Goal: Transaction & Acquisition: Purchase product/service

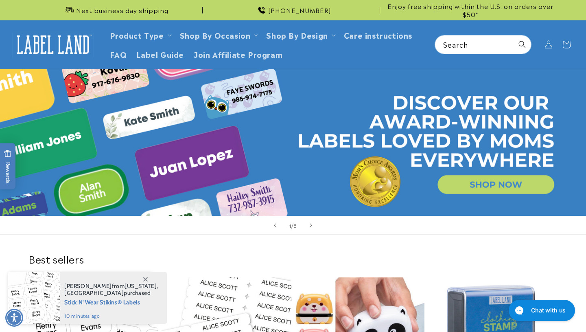
click at [467, 184] on link "Open this option" at bounding box center [293, 142] width 586 height 147
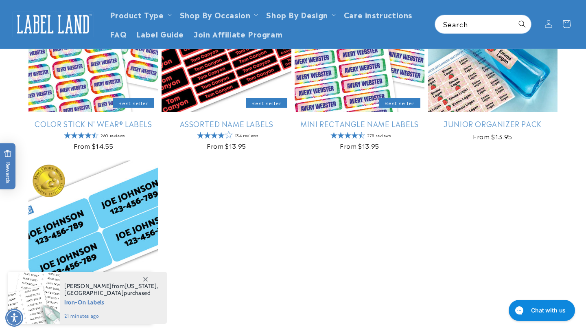
scroll to position [164, 0]
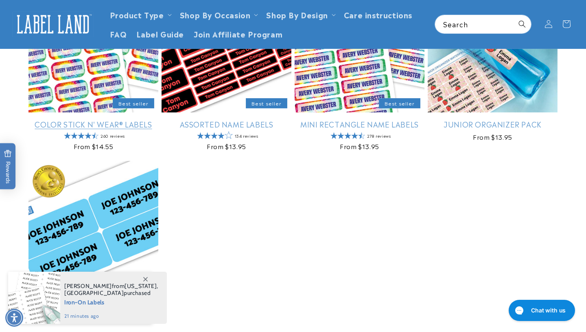
click at [138, 122] on link "Color Stick N' Wear® Labels" at bounding box center [93, 123] width 130 height 9
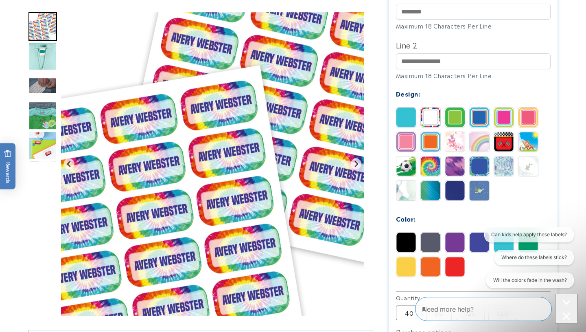
scroll to position [298, 0]
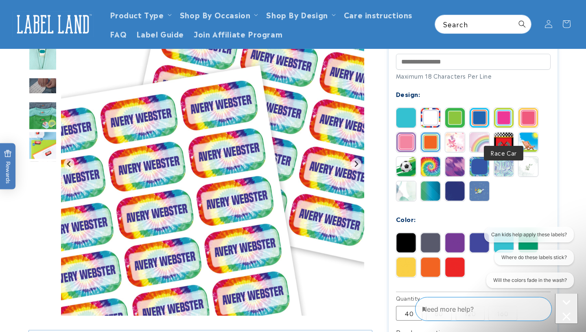
click at [498, 135] on img at bounding box center [504, 142] width 20 height 20
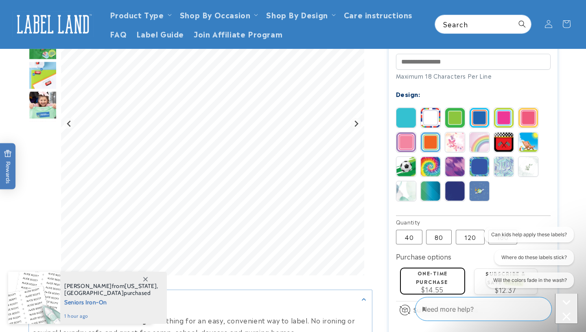
scroll to position [245, 0]
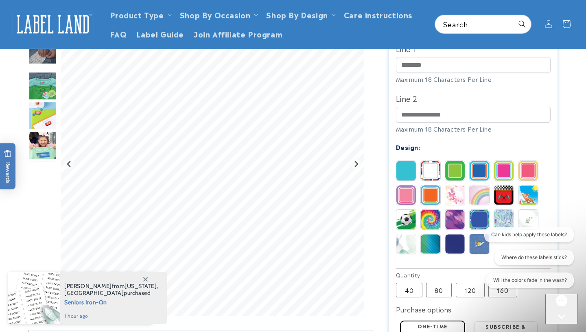
click at [405, 210] on img at bounding box center [406, 220] width 20 height 20
click at [405, 237] on img at bounding box center [406, 244] width 20 height 20
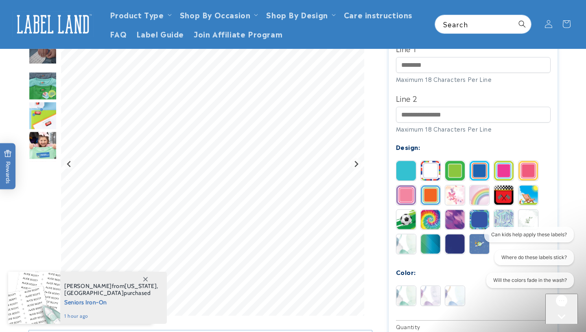
click at [427, 237] on img at bounding box center [431, 244] width 20 height 20
click at [457, 234] on img at bounding box center [455, 244] width 20 height 20
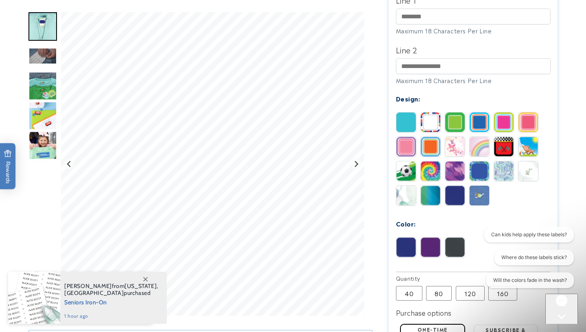
scroll to position [296, 0]
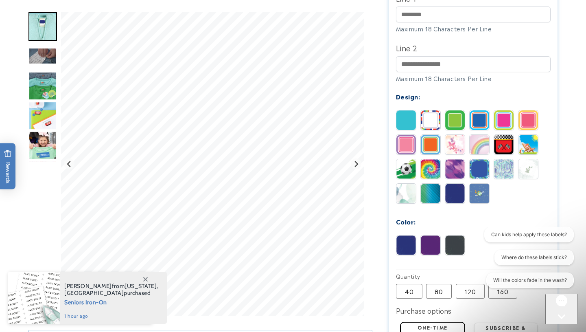
click at [474, 184] on img at bounding box center [480, 194] width 20 height 20
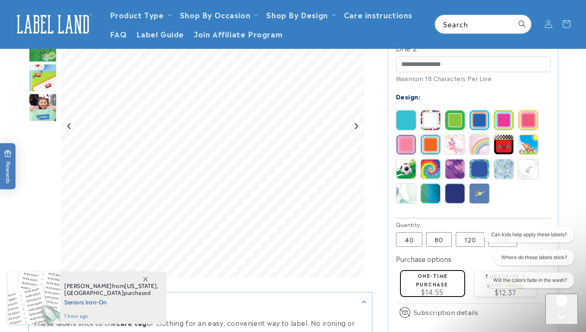
scroll to position [195, 0]
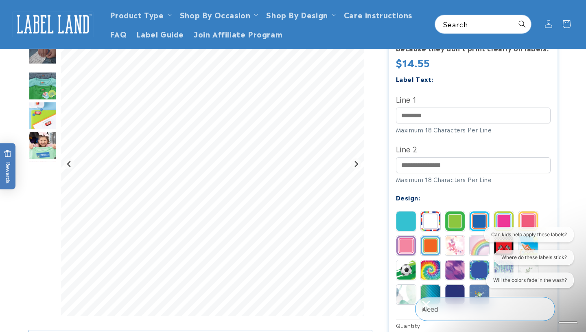
click at [51, 88] on img "Go to slide 4" at bounding box center [42, 86] width 28 height 28
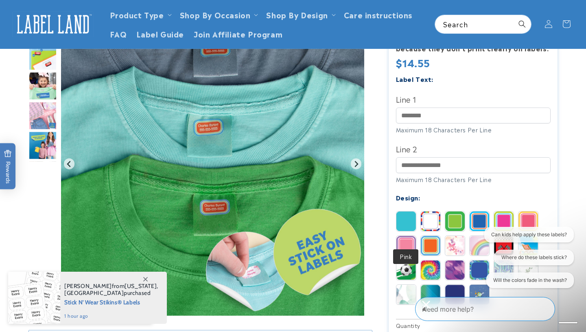
click at [409, 236] on img at bounding box center [406, 246] width 20 height 20
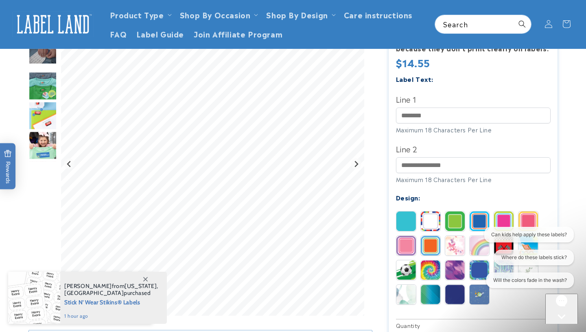
click at [426, 236] on img at bounding box center [431, 246] width 20 height 20
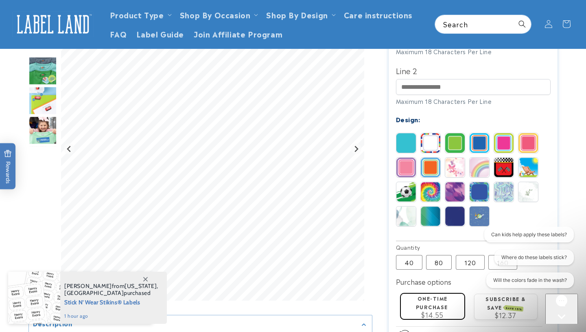
scroll to position [269, 0]
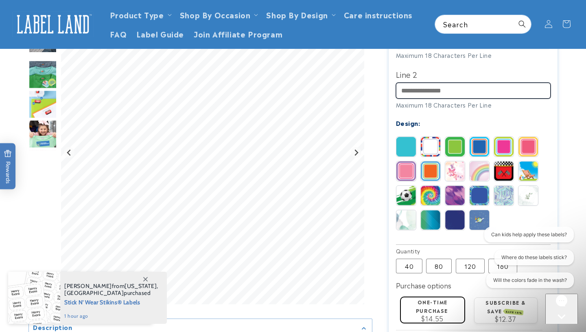
click at [439, 83] on input "Line 2" at bounding box center [473, 91] width 155 height 16
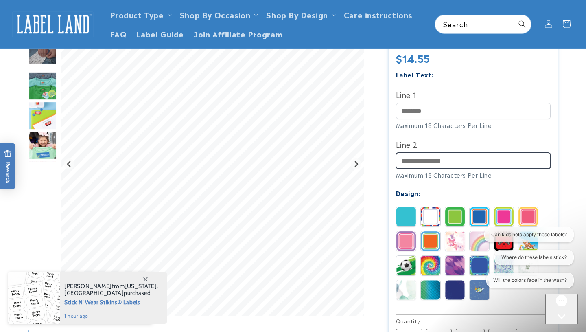
scroll to position [199, 0]
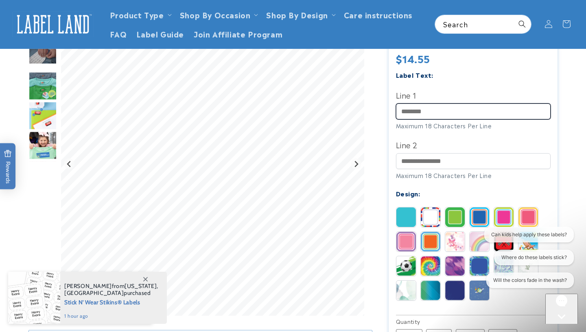
click at [433, 103] on input "Line 1" at bounding box center [473, 111] width 155 height 16
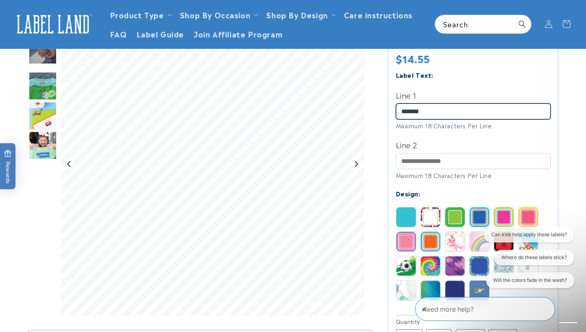
type input "*******"
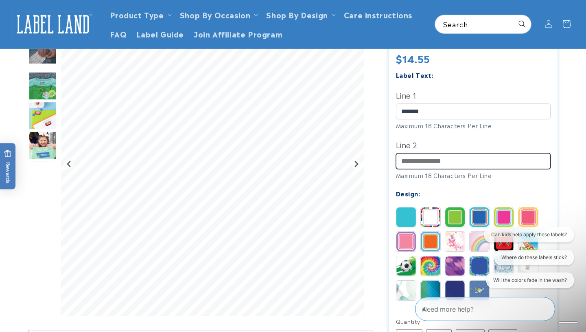
click at [433, 153] on input "Line 2" at bounding box center [473, 161] width 155 height 16
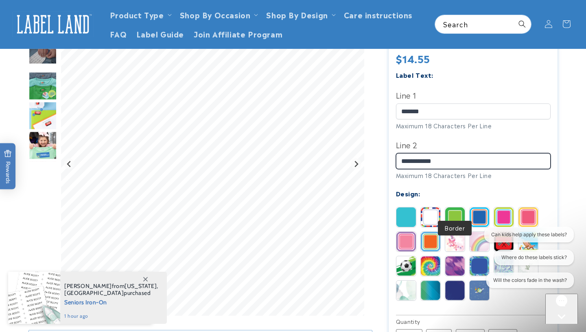
type input "**********"
click at [452, 207] on img at bounding box center [455, 217] width 20 height 20
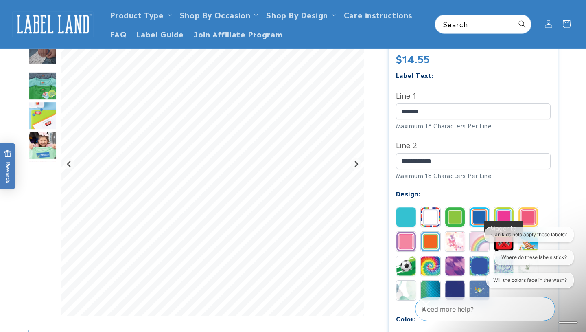
click at [501, 207] on img at bounding box center [504, 217] width 20 height 20
click at [532, 207] on img at bounding box center [528, 217] width 20 height 20
click at [402, 207] on img at bounding box center [406, 217] width 20 height 20
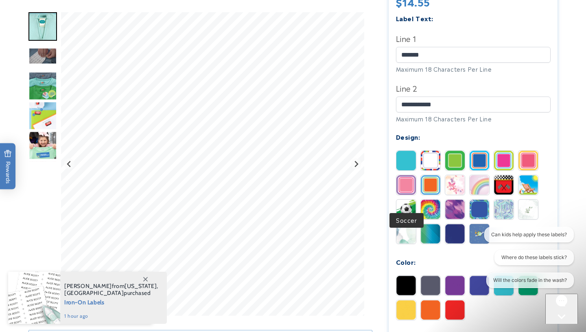
scroll to position [324, 0]
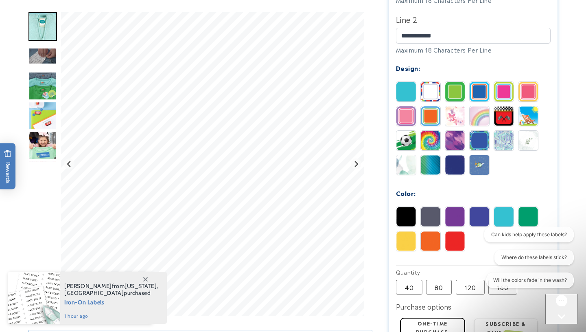
click at [480, 210] on img at bounding box center [480, 217] width 20 height 20
click at [457, 232] on img at bounding box center [455, 241] width 20 height 20
click at [428, 207] on img at bounding box center [431, 217] width 20 height 20
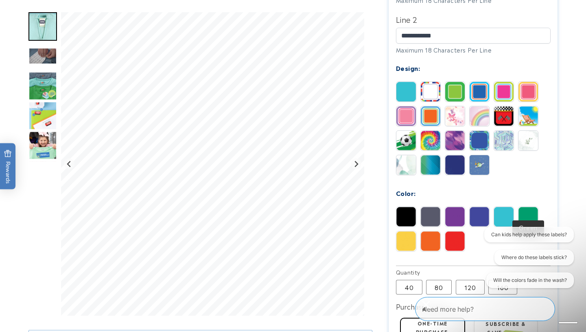
click at [529, 207] on img at bounding box center [528, 217] width 20 height 20
click at [500, 207] on img at bounding box center [504, 217] width 20 height 20
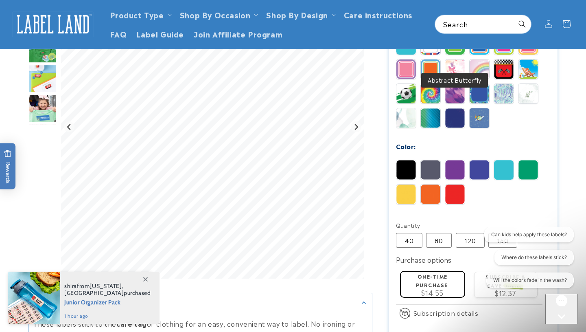
scroll to position [313, 0]
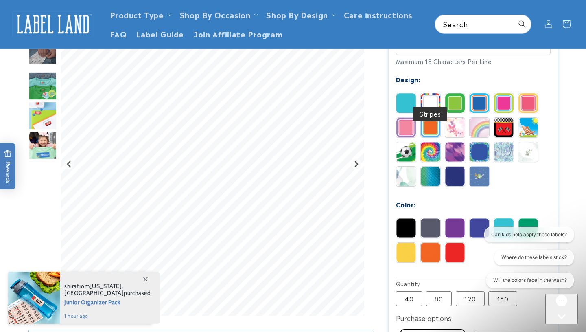
click at [426, 93] on img at bounding box center [431, 103] width 20 height 20
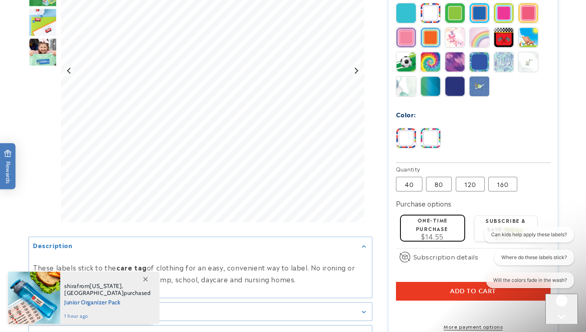
scroll to position [403, 0]
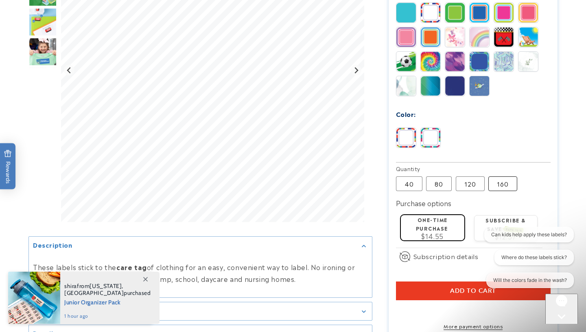
click at [504, 177] on label "160 Variant sold out or unavailable" at bounding box center [502, 183] width 29 height 15
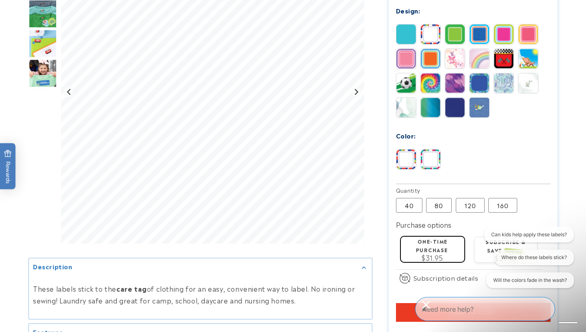
scroll to position [382, 0]
click at [474, 197] on label "120 Variant sold out or unavailable" at bounding box center [470, 204] width 29 height 15
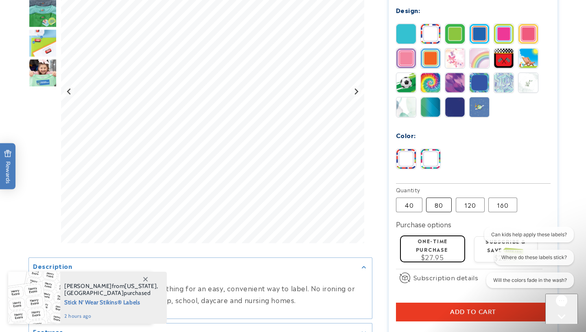
click at [429, 197] on label "80 Variant sold out or unavailable" at bounding box center [439, 204] width 26 height 15
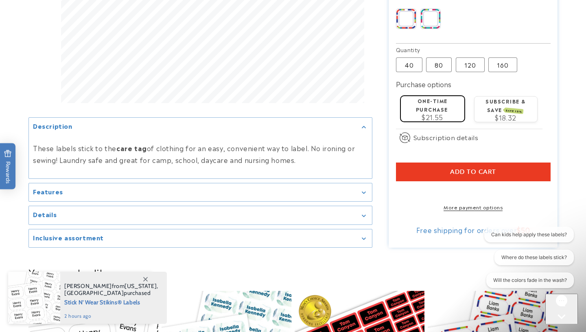
scroll to position [523, 0]
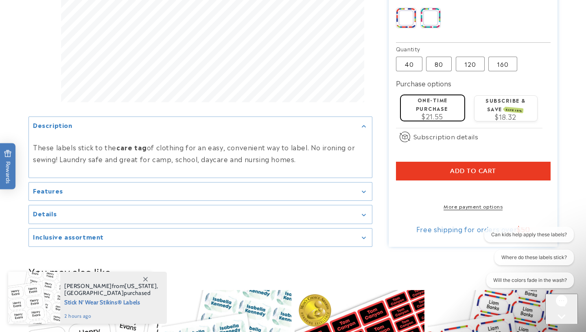
click at [457, 167] on span "Add to cart" at bounding box center [473, 170] width 46 height 7
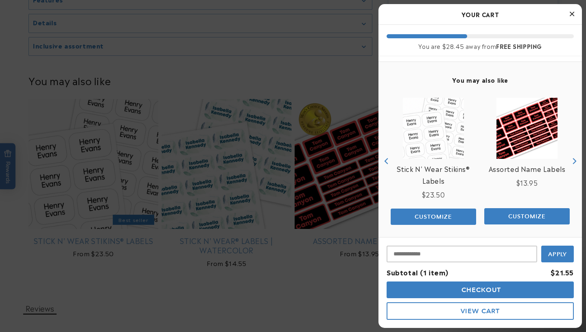
scroll to position [71, 0]
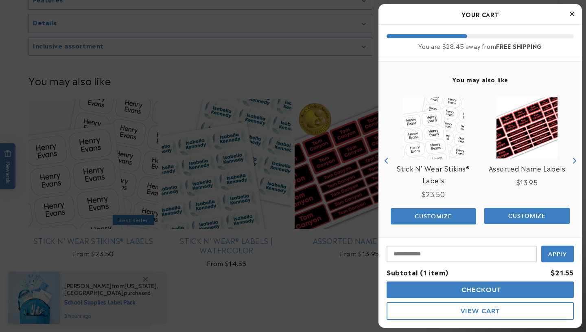
click at [575, 160] on icon "Next" at bounding box center [575, 160] width 4 height 6
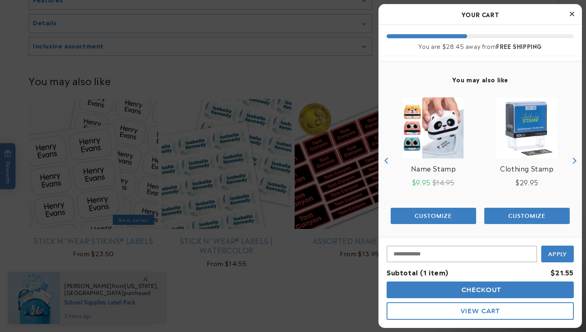
click at [575, 160] on icon "Next" at bounding box center [575, 160] width 4 height 6
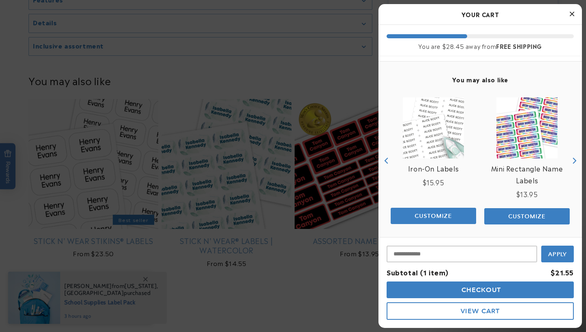
click at [575, 160] on icon "Next" at bounding box center [575, 160] width 4 height 6
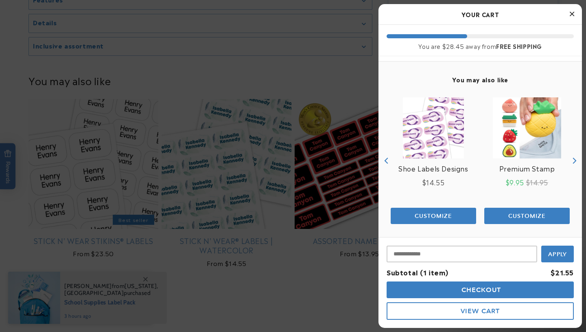
click at [575, 161] on icon "Next" at bounding box center [575, 160] width 4 height 6
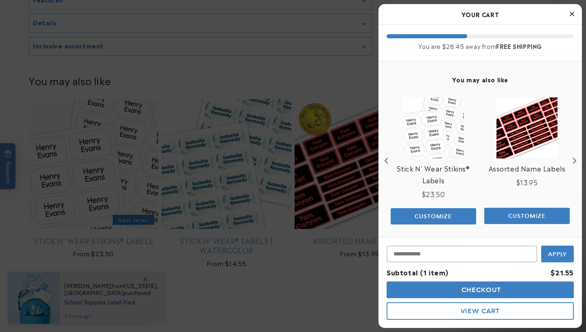
click at [575, 161] on icon "Next" at bounding box center [575, 160] width 4 height 6
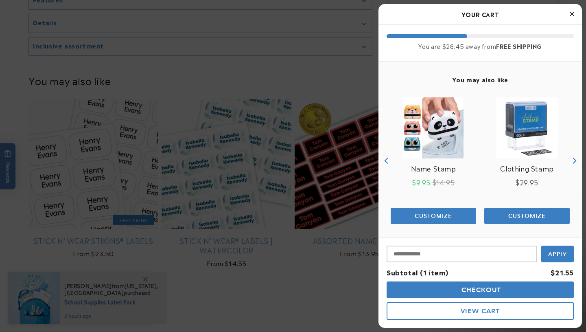
click at [354, 64] on div at bounding box center [293, 166] width 586 height 332
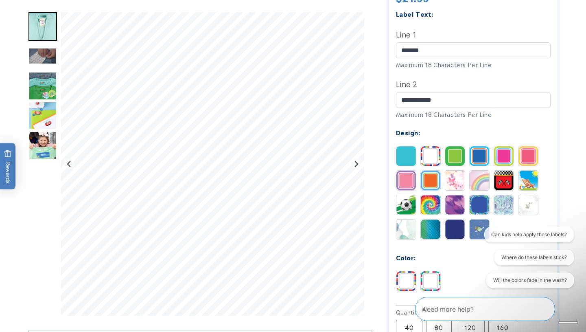
scroll to position [0, 0]
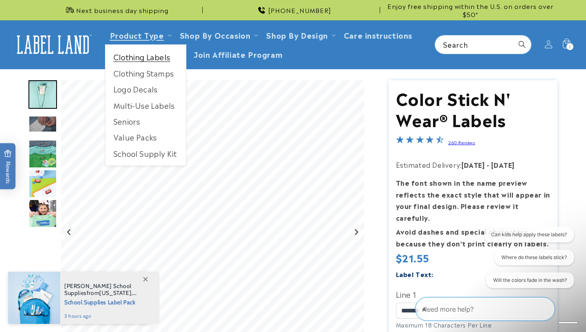
click at [123, 57] on link "Clothing Labels" at bounding box center [145, 57] width 81 height 16
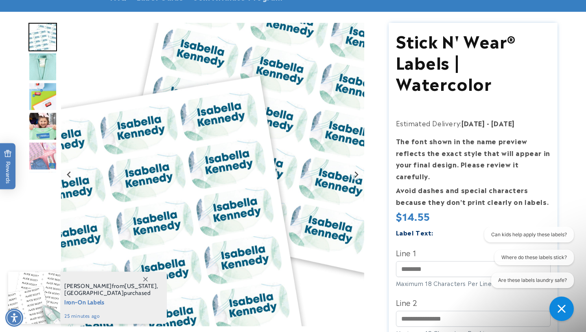
scroll to position [59, 0]
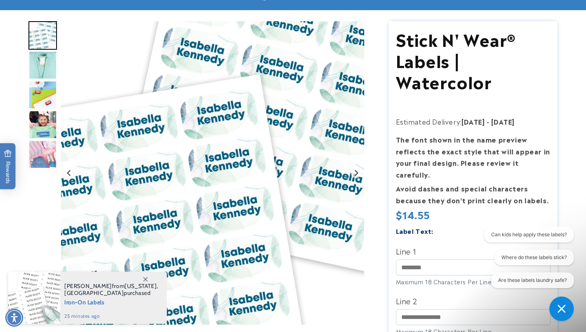
click at [48, 149] on img "Go to slide 5" at bounding box center [42, 154] width 28 height 28
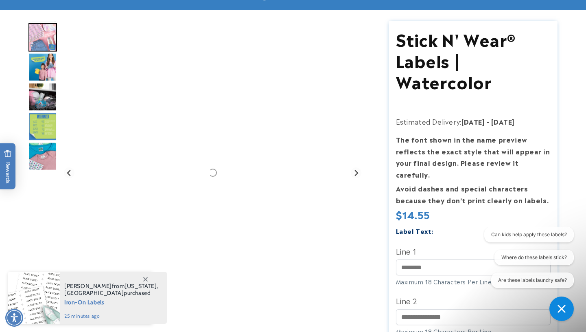
click at [47, 156] on img "Go to slide 9" at bounding box center [42, 156] width 28 height 28
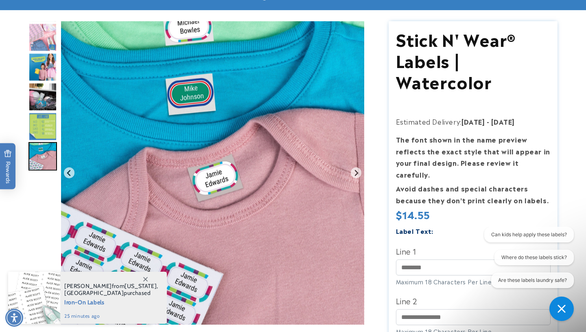
click at [41, 116] on img "Go to slide 8" at bounding box center [42, 126] width 28 height 28
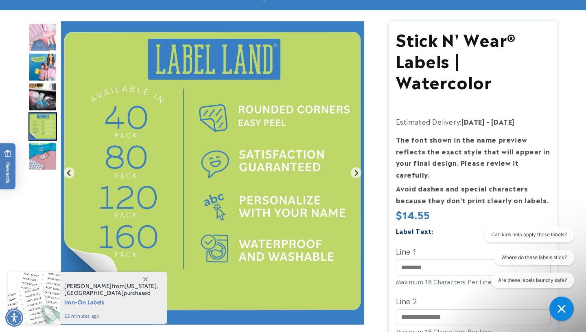
click at [42, 93] on img "Go to slide 7" at bounding box center [42, 97] width 28 height 28
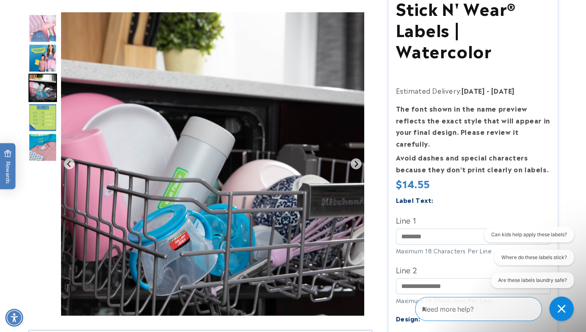
scroll to position [90, 0]
click at [49, 61] on img "Go to slide 6" at bounding box center [42, 58] width 28 height 28
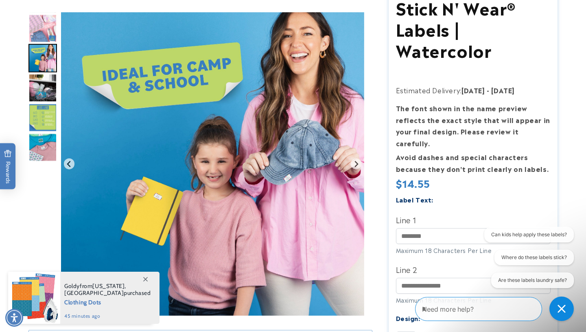
click at [40, 15] on img "Go to slide 5" at bounding box center [42, 28] width 28 height 28
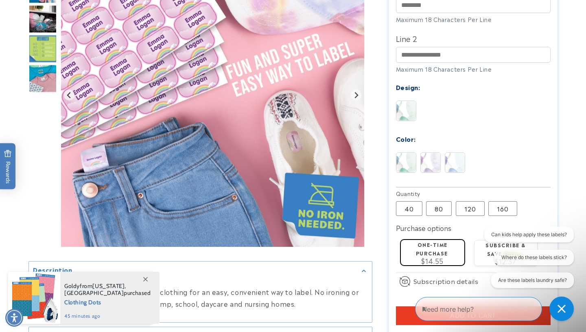
scroll to position [322, 0]
click at [425, 152] on img at bounding box center [431, 162] width 20 height 20
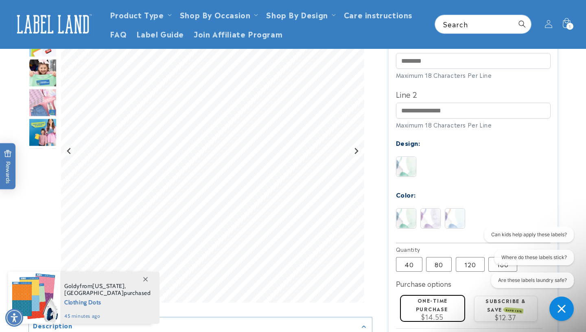
scroll to position [223, 0]
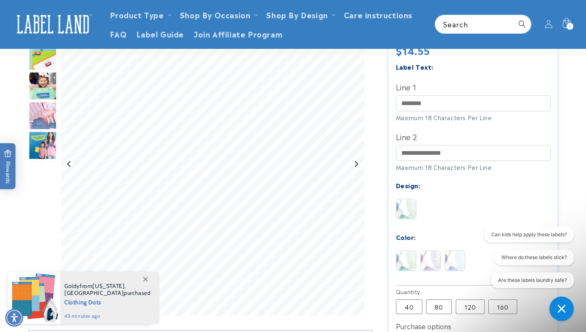
click at [455, 251] on img at bounding box center [455, 261] width 20 height 20
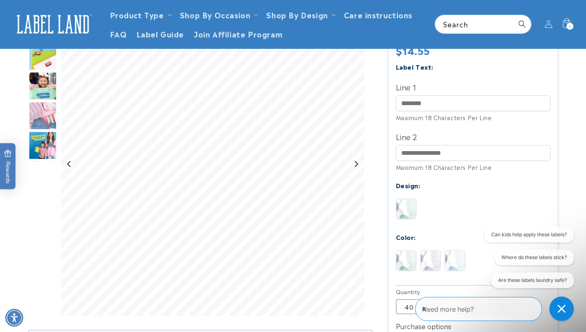
click at [402, 253] on img at bounding box center [406, 261] width 20 height 20
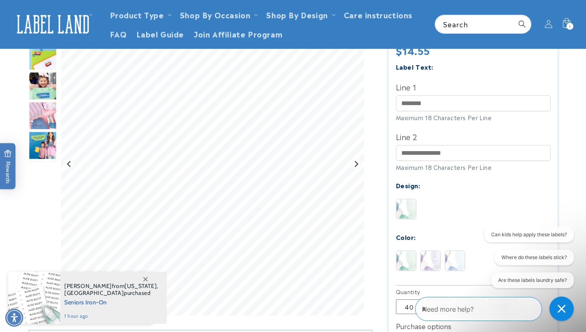
click at [458, 253] on img at bounding box center [455, 261] width 20 height 20
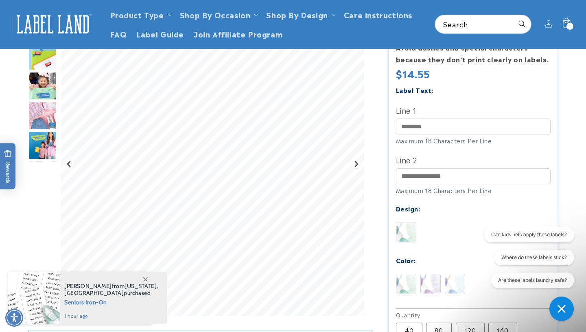
scroll to position [182, 0]
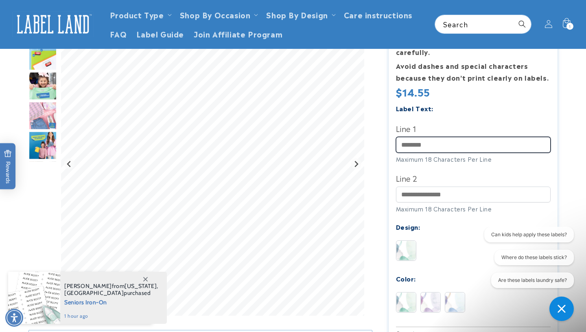
click at [430, 137] on input "Line 1" at bounding box center [473, 145] width 155 height 16
type input "*******"
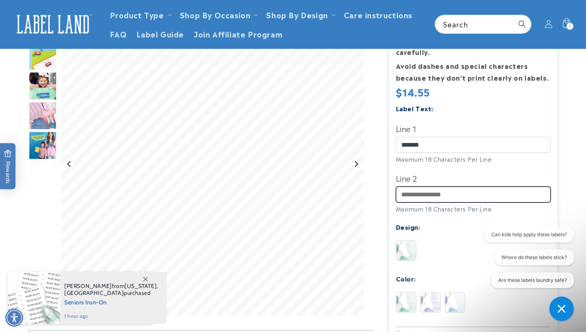
click at [432, 186] on input "Line 2" at bounding box center [473, 194] width 155 height 16
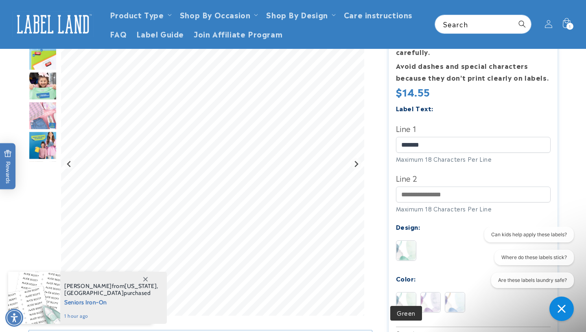
click at [409, 292] on img at bounding box center [406, 302] width 20 height 20
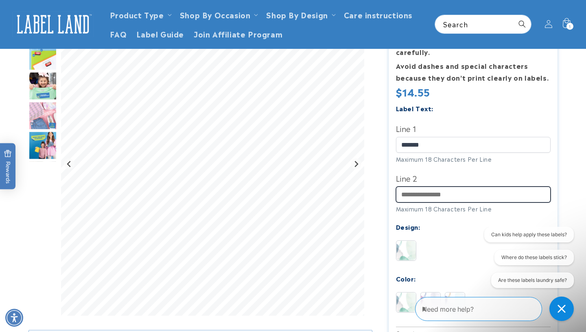
click at [431, 186] on input "Line 2" at bounding box center [473, 194] width 155 height 16
type input "**********"
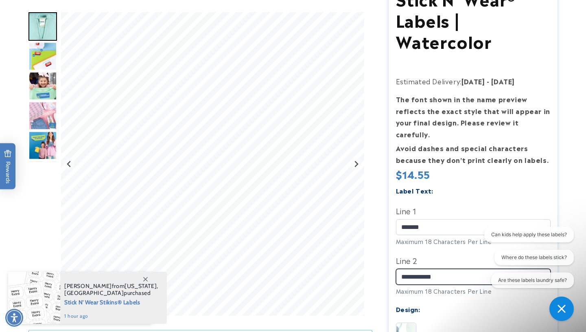
scroll to position [101, 0]
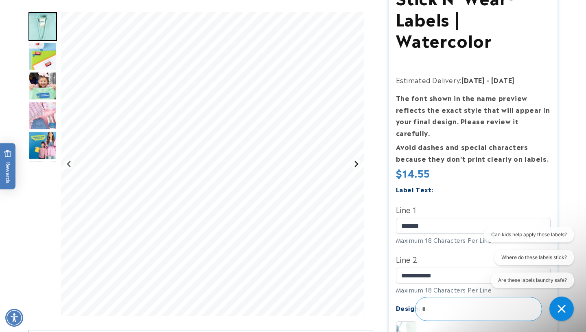
click at [356, 161] on icon "Next slide" at bounding box center [356, 164] width 7 height 7
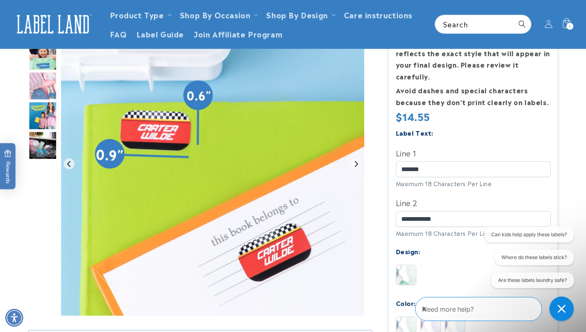
scroll to position [0, 0]
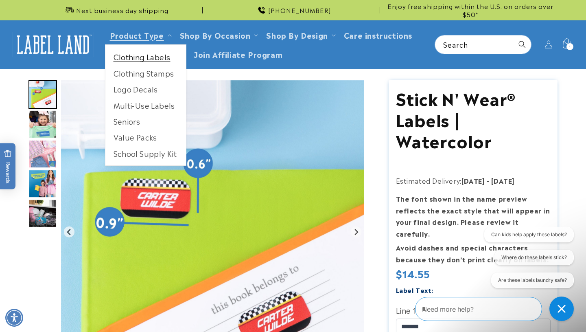
click at [151, 56] on link "Clothing Labels" at bounding box center [145, 57] width 81 height 16
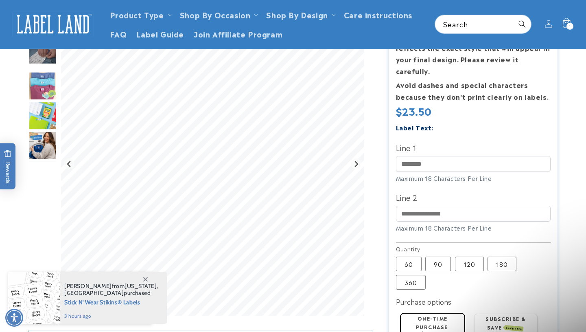
click at [50, 83] on img "Go to slide 4" at bounding box center [42, 86] width 28 height 28
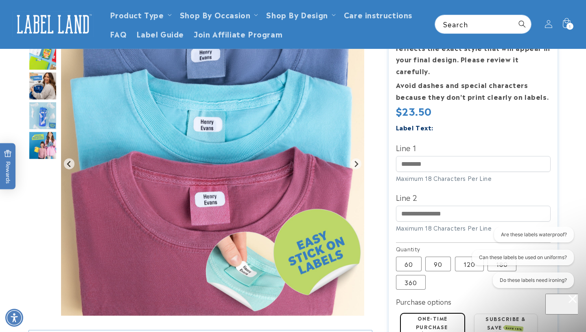
click at [34, 120] on img "Go to slide 7" at bounding box center [42, 115] width 28 height 28
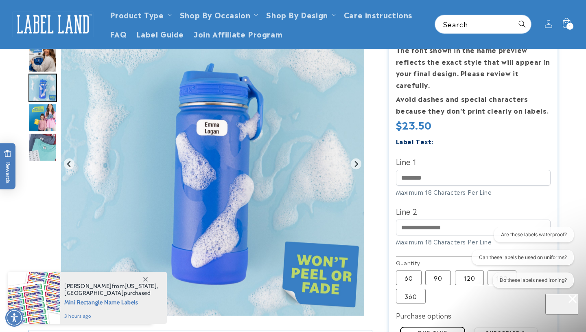
scroll to position [133, 0]
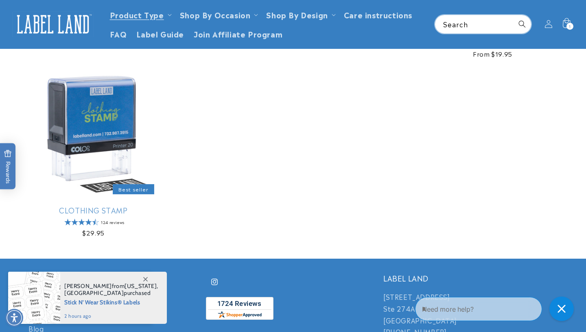
scroll to position [133, 0]
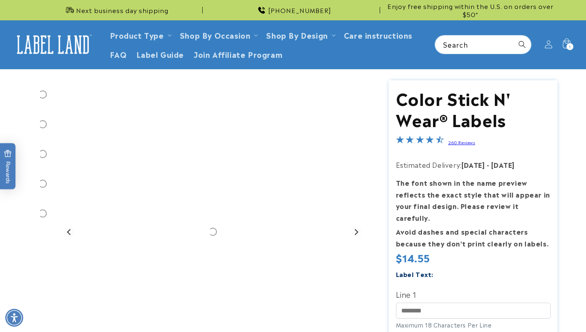
scroll to position [254, 0]
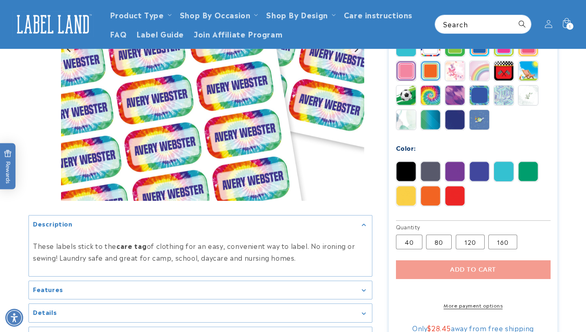
scroll to position [471, 0]
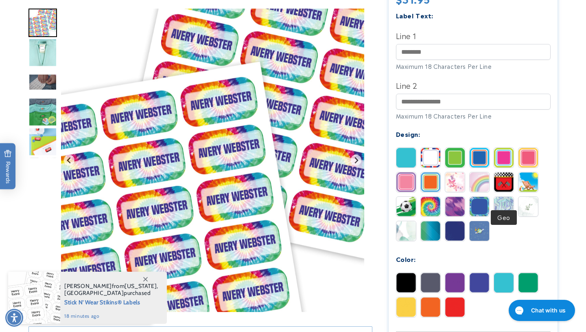
click at [504, 199] on img at bounding box center [504, 207] width 20 height 20
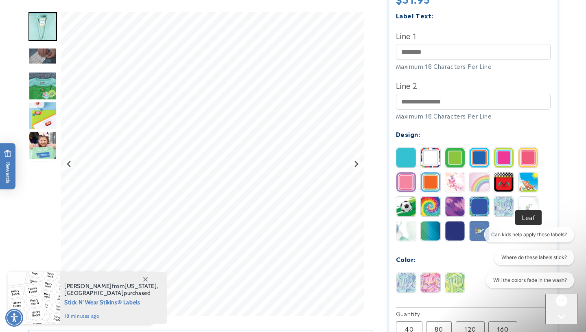
click at [531, 197] on img at bounding box center [528, 207] width 20 height 20
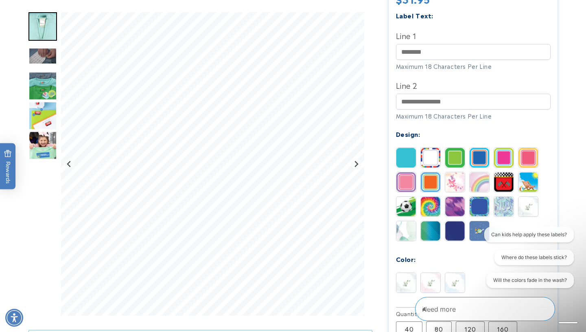
click at [527, 172] on img at bounding box center [528, 182] width 20 height 20
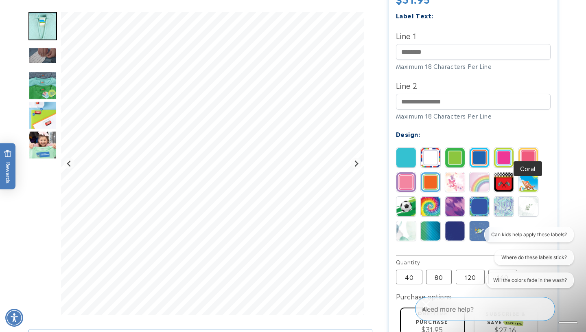
click at [527, 148] on img at bounding box center [528, 158] width 20 height 20
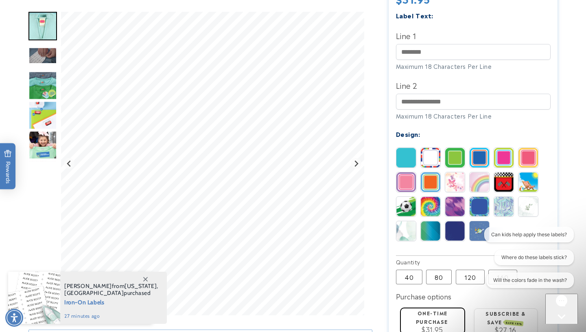
click at [424, 148] on img at bounding box center [431, 158] width 20 height 20
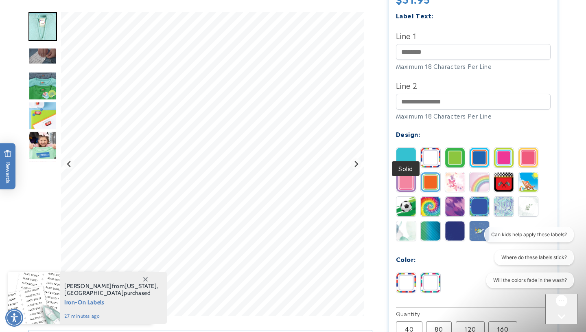
click at [398, 148] on img at bounding box center [406, 158] width 20 height 20
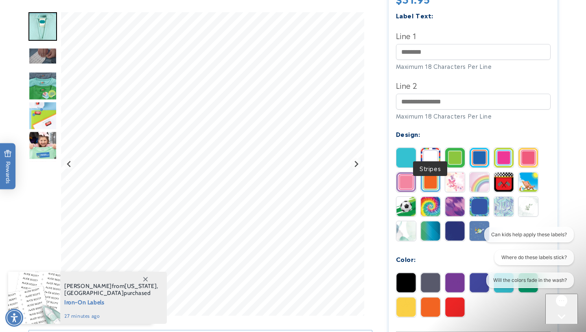
click at [426, 148] on img at bounding box center [431, 158] width 20 height 20
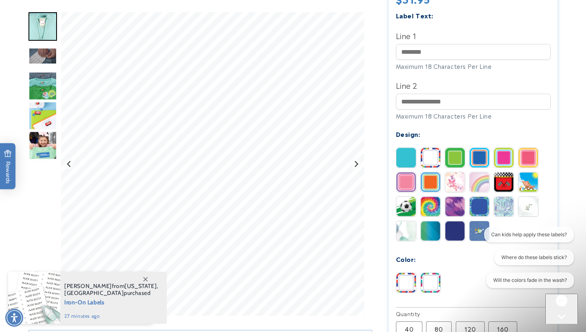
click at [410, 175] on img at bounding box center [406, 182] width 20 height 20
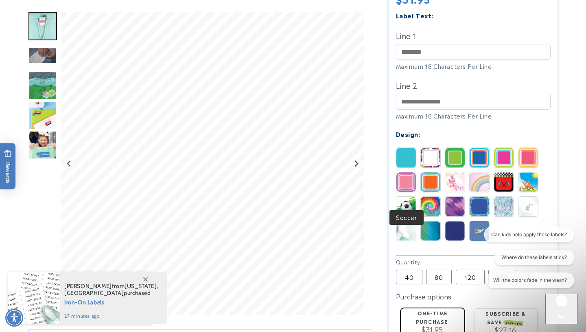
click at [409, 201] on img at bounding box center [406, 207] width 20 height 20
click at [425, 201] on img at bounding box center [431, 207] width 20 height 20
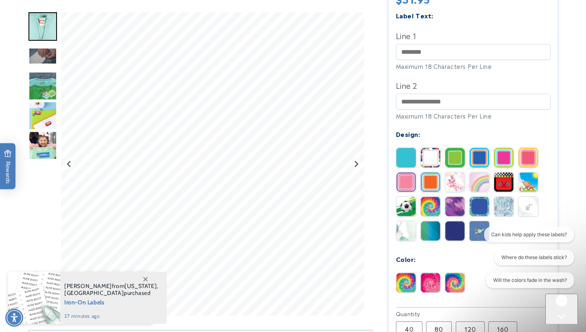
click at [414, 221] on img at bounding box center [406, 231] width 20 height 20
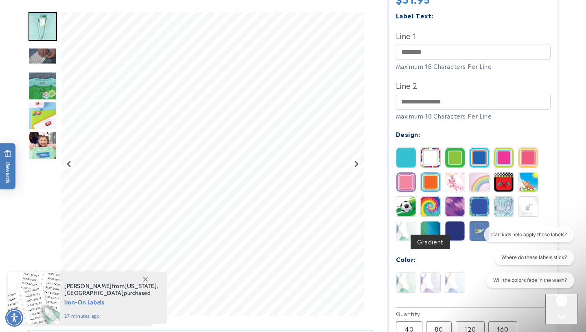
click at [426, 223] on img at bounding box center [431, 231] width 20 height 20
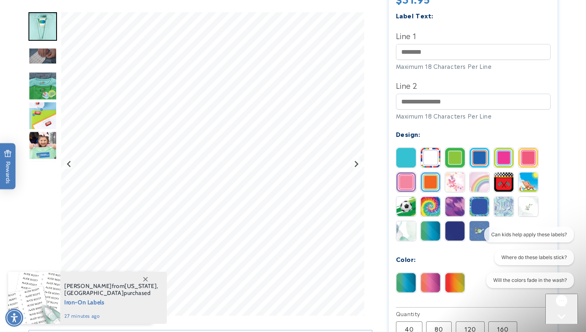
click at [453, 230] on div at bounding box center [455, 231] width 20 height 20
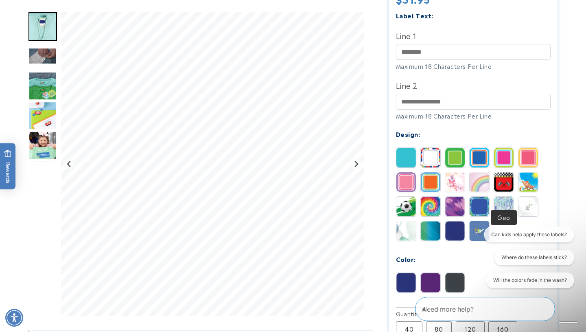
click at [503, 199] on img at bounding box center [504, 207] width 20 height 20
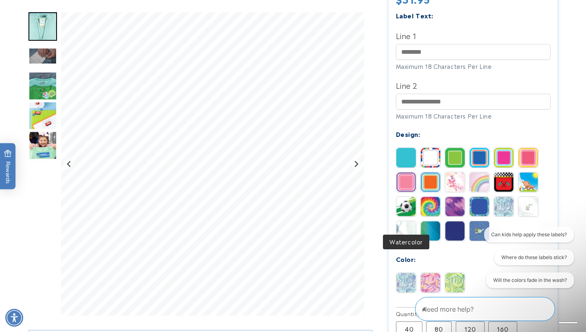
click at [402, 221] on img at bounding box center [406, 231] width 20 height 20
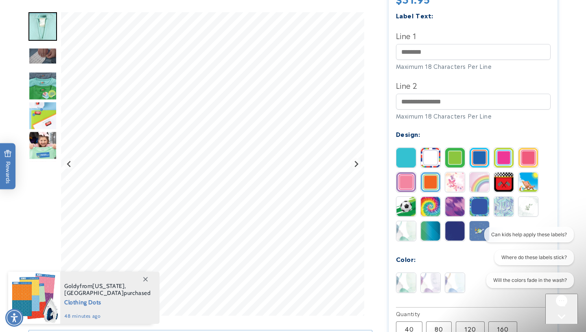
click at [436, 278] on img at bounding box center [431, 283] width 20 height 20
click at [449, 273] on img at bounding box center [455, 283] width 20 height 20
click at [407, 276] on img at bounding box center [406, 283] width 20 height 20
click at [356, 164] on icon "Next slide" at bounding box center [356, 164] width 7 height 7
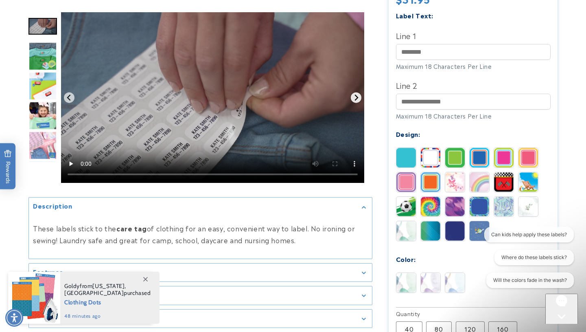
click at [356, 94] on icon "Next slide" at bounding box center [356, 97] width 7 height 7
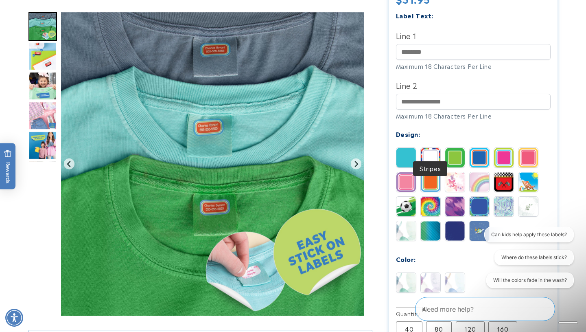
click at [431, 148] on img at bounding box center [431, 158] width 20 height 20
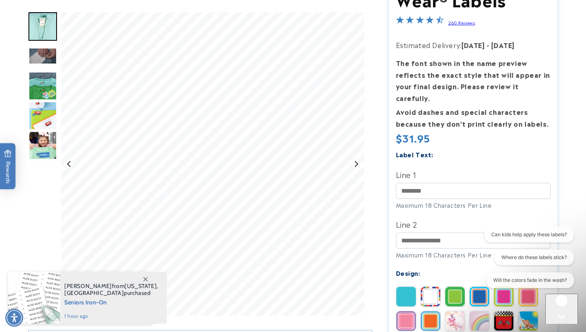
scroll to position [121, 0]
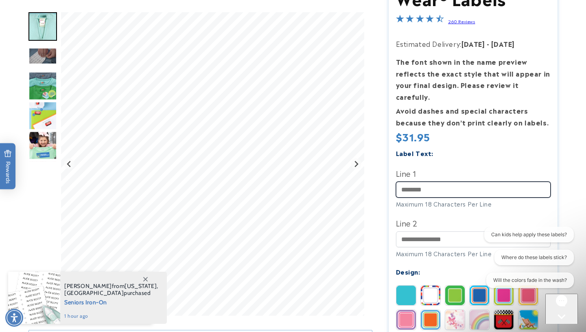
click at [422, 183] on input "Line 1" at bounding box center [473, 190] width 155 height 16
type input "*******"
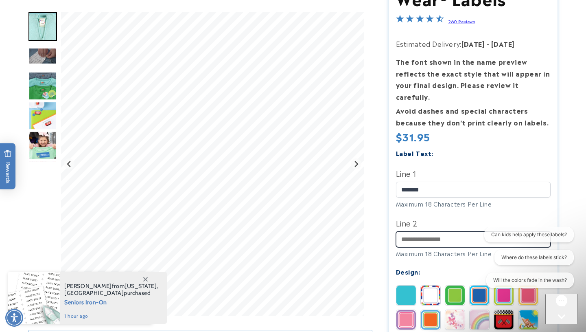
click at [432, 231] on input "Line 2" at bounding box center [473, 239] width 155 height 16
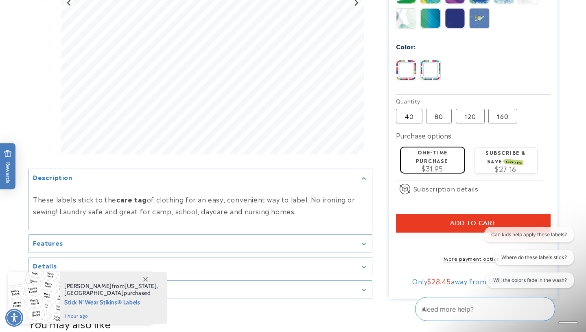
scroll to position [473, 0]
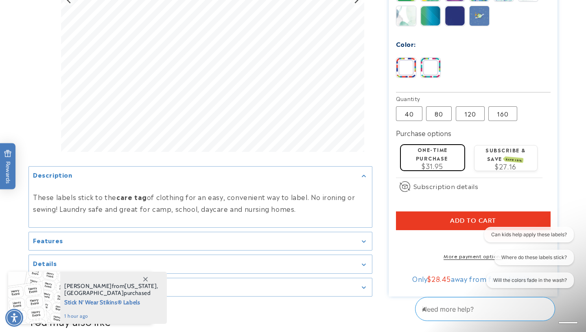
type input "**********"
click at [473, 214] on button "Add to cart" at bounding box center [473, 220] width 155 height 19
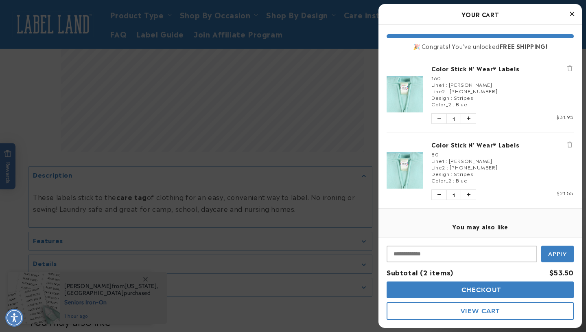
click at [569, 146] on icon "Remove Color Stick N' Wear® Labels" at bounding box center [569, 145] width 5 height 6
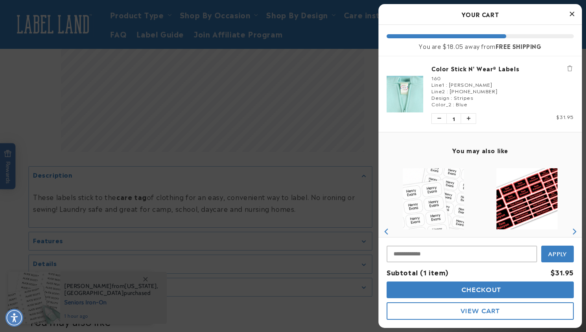
click at [339, 201] on div at bounding box center [293, 166] width 586 height 332
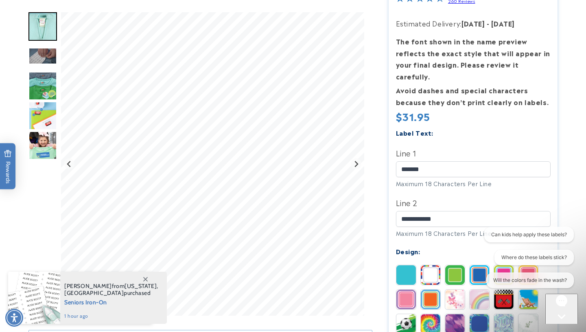
scroll to position [0, 0]
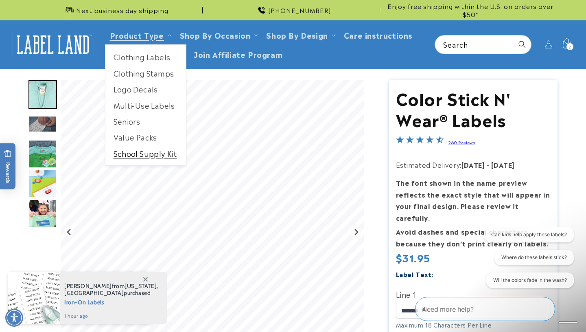
click at [131, 156] on link "School Supply Kit" at bounding box center [145, 153] width 81 height 16
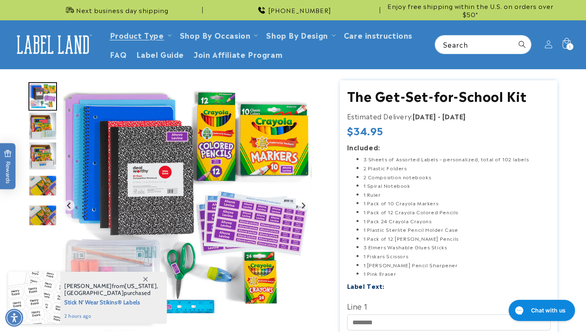
click at [564, 44] on icon at bounding box center [566, 44] width 19 height 19
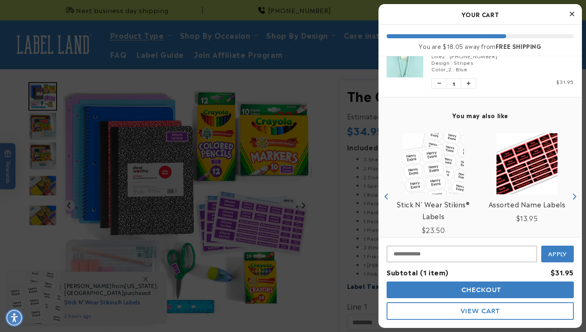
scroll to position [74, 0]
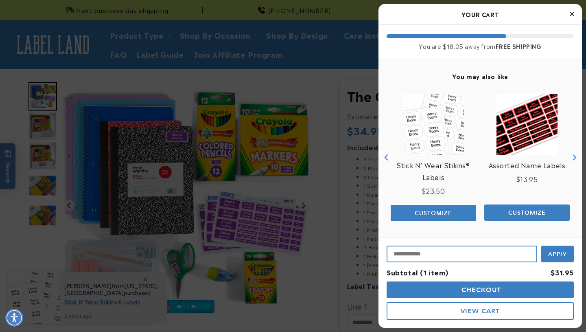
click at [457, 252] on input "Input Discount" at bounding box center [462, 253] width 151 height 17
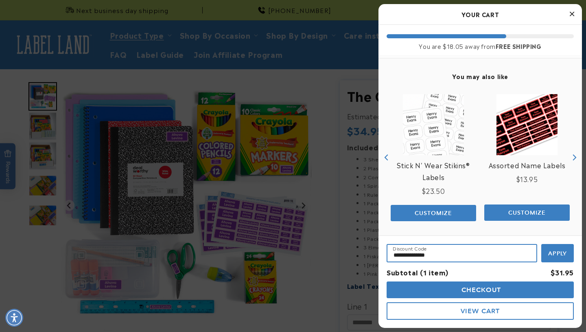
type input "**********"
click at [541, 244] on button "Apply" at bounding box center [557, 253] width 33 height 18
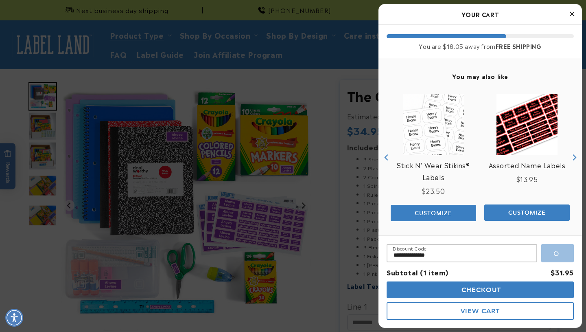
scroll to position [69, 0]
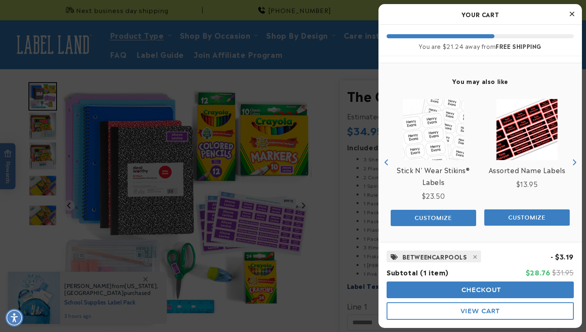
click at [463, 291] on span "Checkout" at bounding box center [480, 290] width 42 height 8
